Goal: Communication & Community: Answer question/provide support

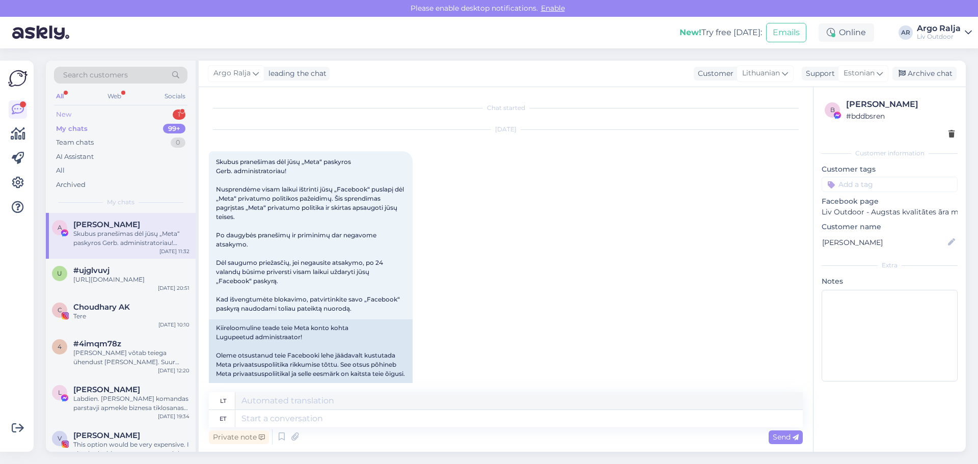
click at [60, 115] on div "New" at bounding box center [63, 114] width 15 height 10
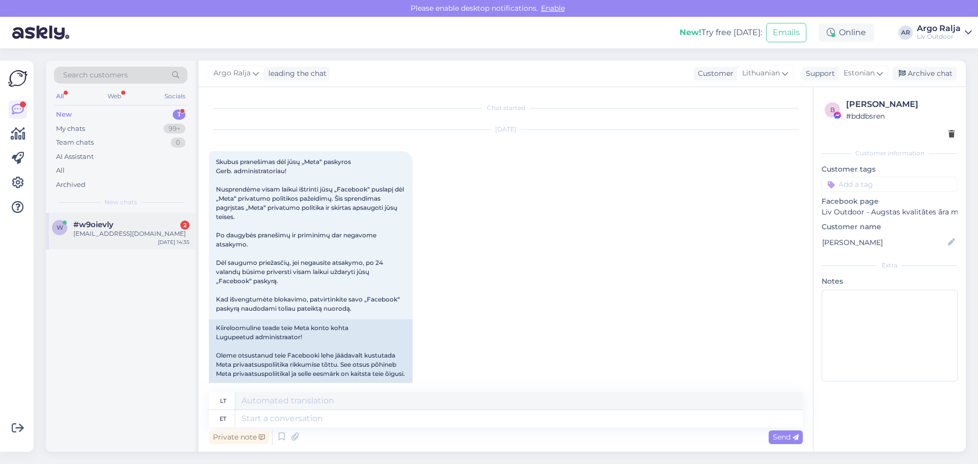
click at [113, 229] on span "#w9oievly" at bounding box center [93, 224] width 40 height 9
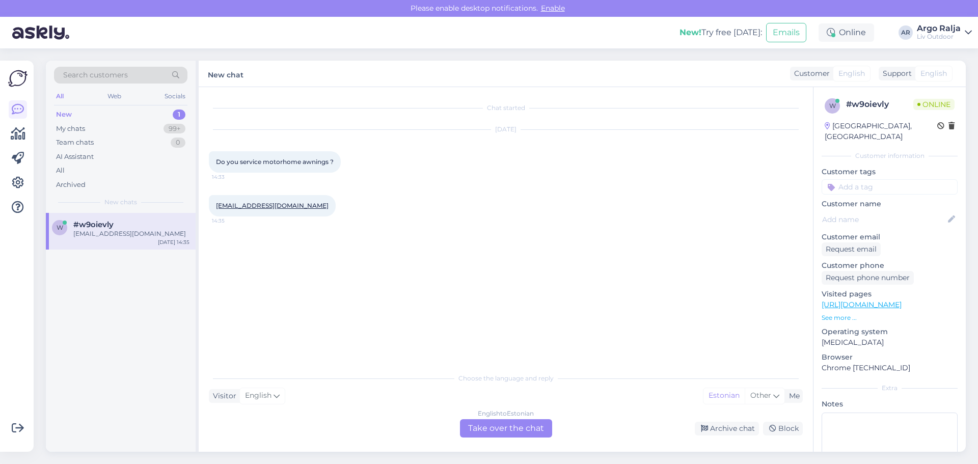
click at [526, 427] on div "English to Estonian Take over the chat" at bounding box center [506, 428] width 92 height 18
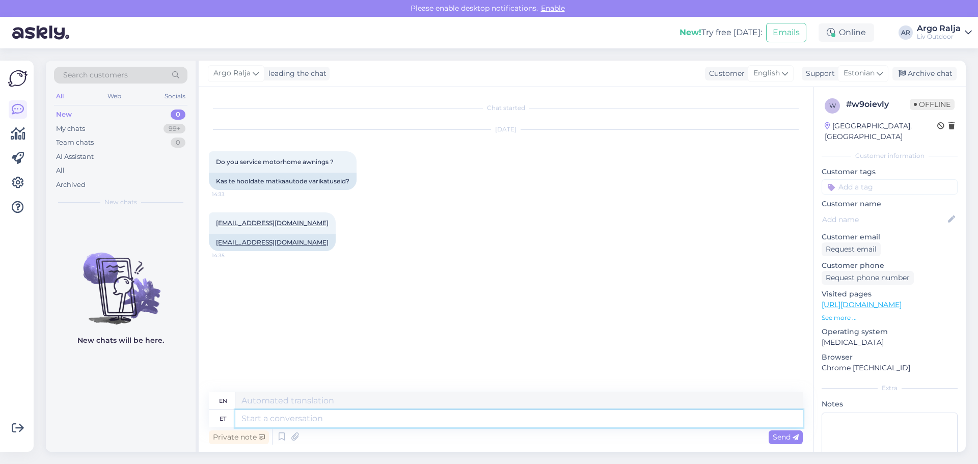
click at [396, 422] on textarea at bounding box center [518, 418] width 567 height 17
type textarea "Tere"
type textarea "Hello"
type textarea "Tere,"
type textarea "Hello,"
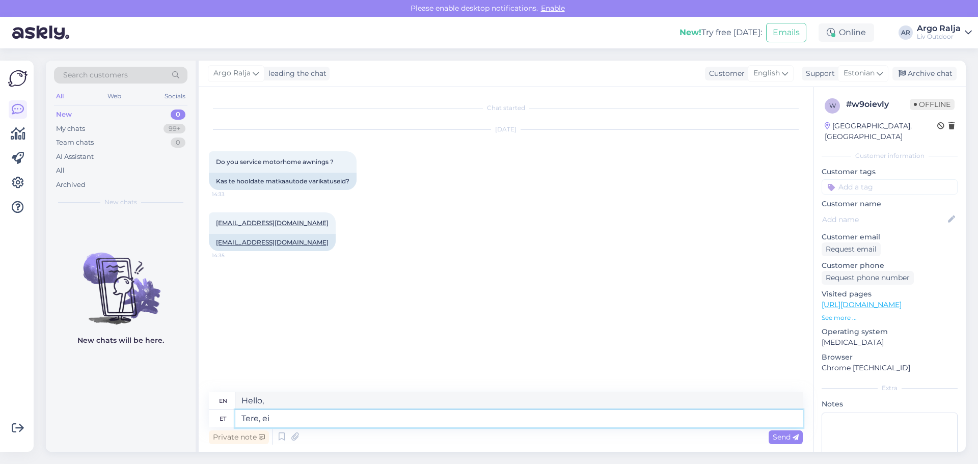
type textarea "Tere, ei"
type textarea "Hello, no"
type textarea "Tere, ei hoolda"
type textarea "Hello, no maintenance"
type textarea "Tege"
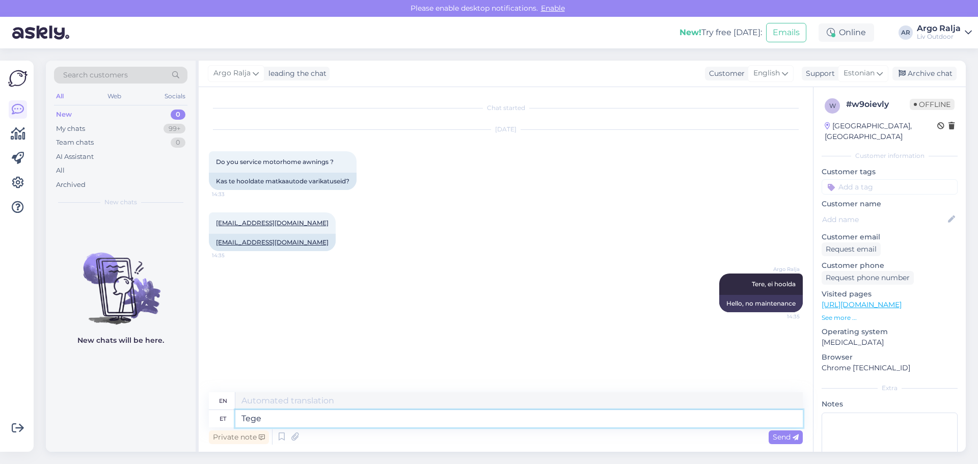
type textarea "Do it"
type textarea "T"
click at [102, 131] on div "My chats 99+" at bounding box center [120, 129] width 133 height 14
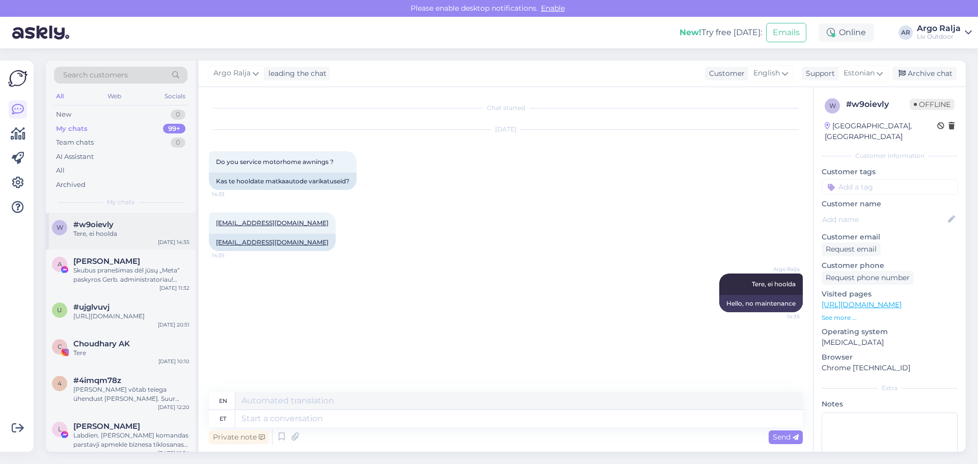
click at [114, 228] on div "#w9oievly" at bounding box center [131, 224] width 116 height 9
